Goal: Register for event/course

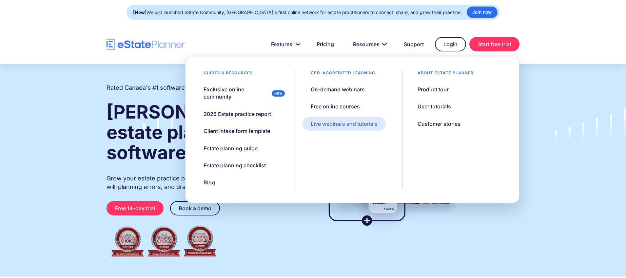
click at [339, 125] on div "Live webinars and tutorials" at bounding box center [344, 123] width 67 height 7
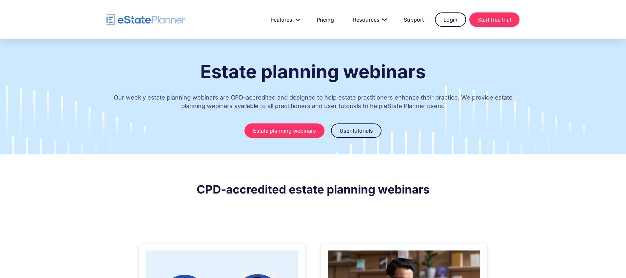
scroll to position [116, 0]
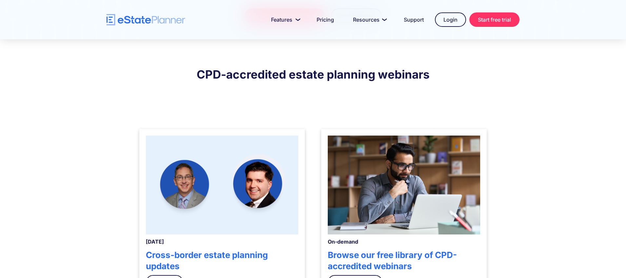
click at [251, 174] on img at bounding box center [222, 185] width 152 height 99
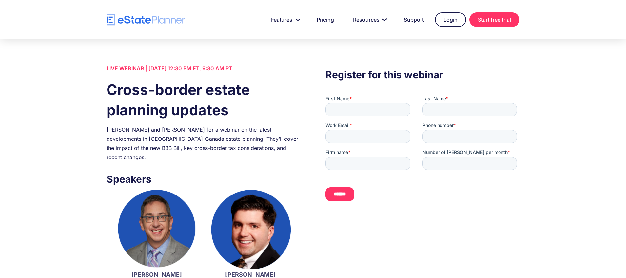
click at [134, 135] on div "Join Jordan Atin and Kevin Gluc for a webinar on the latest developments in US-…" at bounding box center [203, 143] width 194 height 37
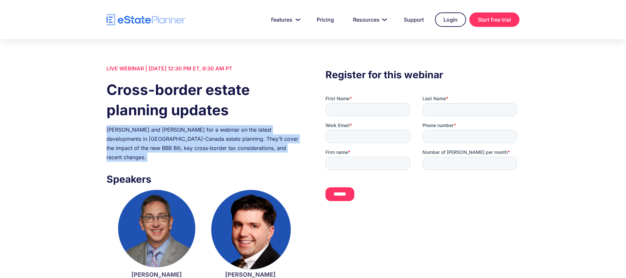
click at [134, 135] on div "Join Jordan Atin and Kevin Gluc for a webinar on the latest developments in US-…" at bounding box center [203, 143] width 194 height 37
copy div "Join Jordan Atin and Kevin Gluc for a webinar on the latest developments in US-…"
